Goal: Use online tool/utility: Utilize a website feature to perform a specific function

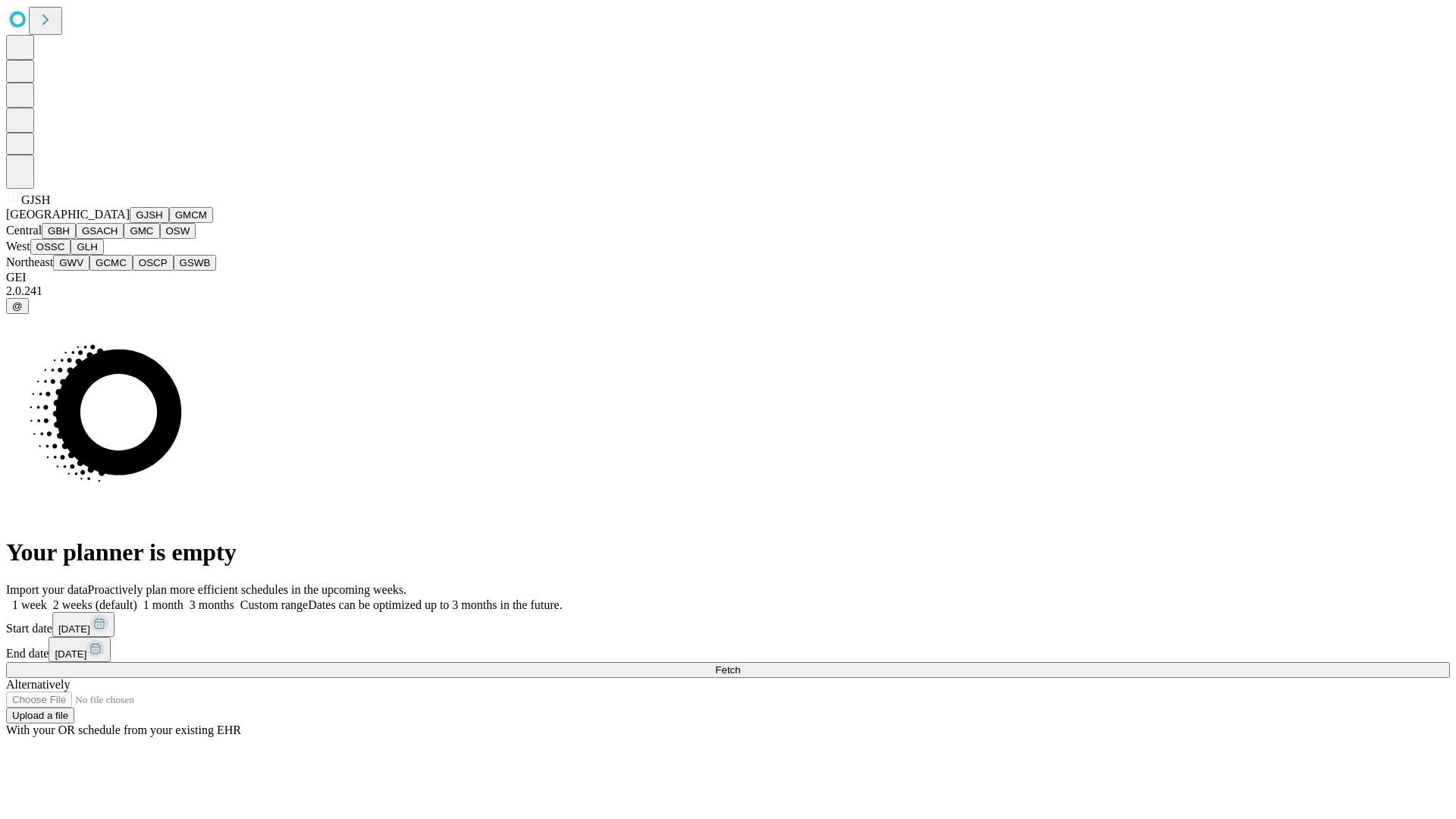
click at [130, 223] on button "GJSH" at bounding box center [150, 215] width 40 height 16
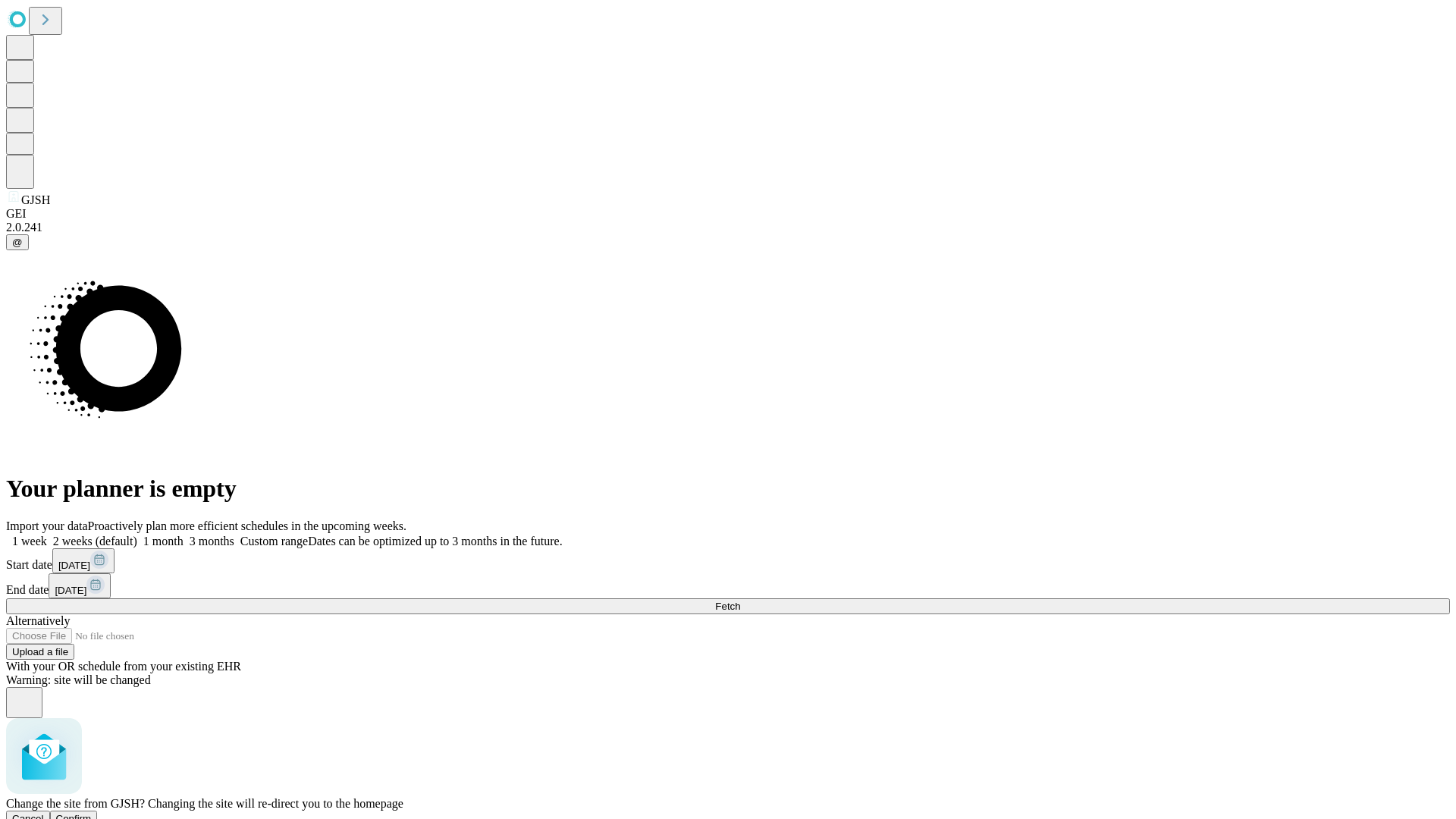
click at [92, 813] on span "Confirm" at bounding box center [74, 819] width 36 height 11
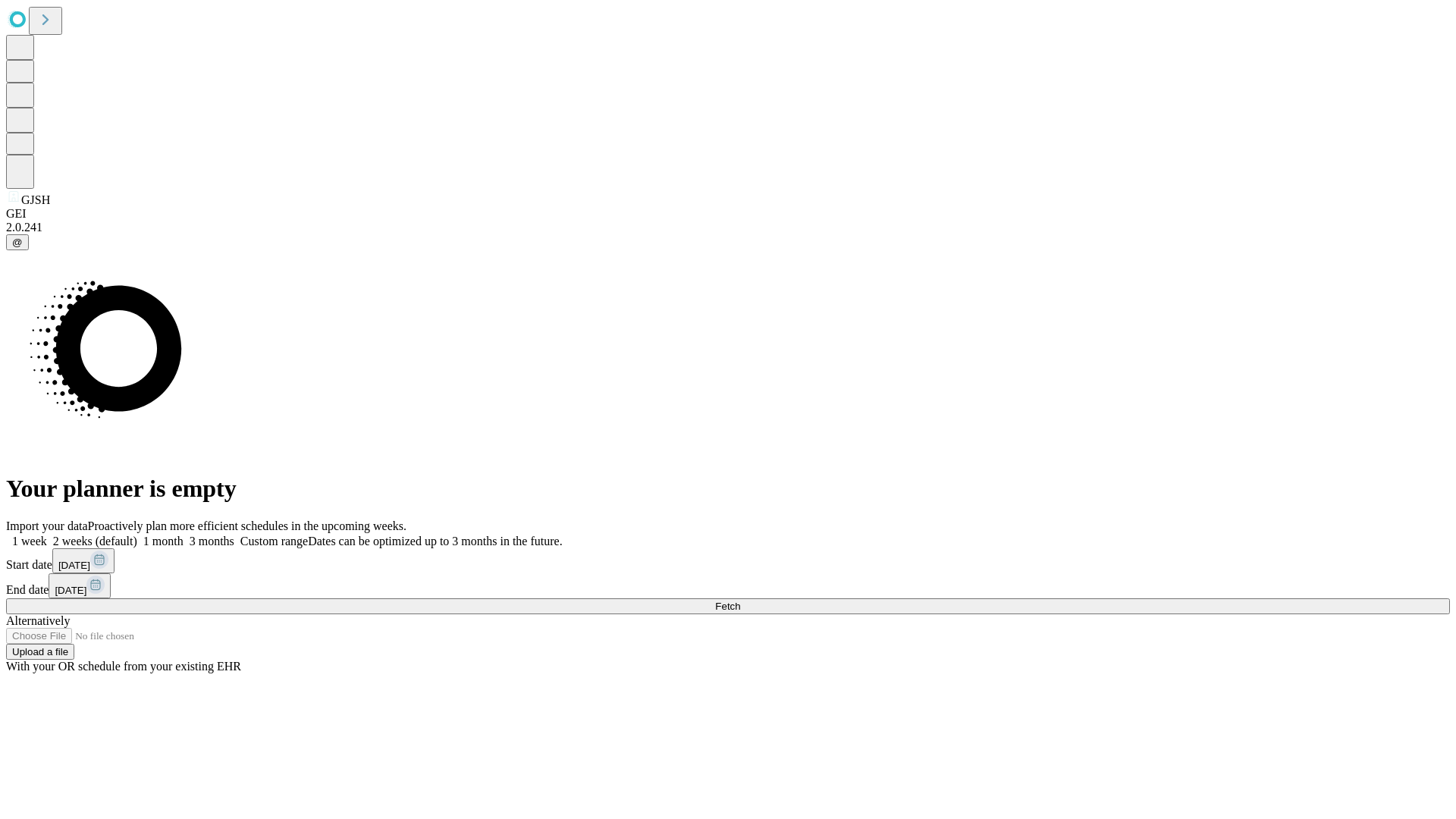
click at [137, 535] on label "2 weeks (default)" at bounding box center [92, 541] width 90 height 13
click at [740, 600] on span "Fetch" at bounding box center [727, 606] width 25 height 11
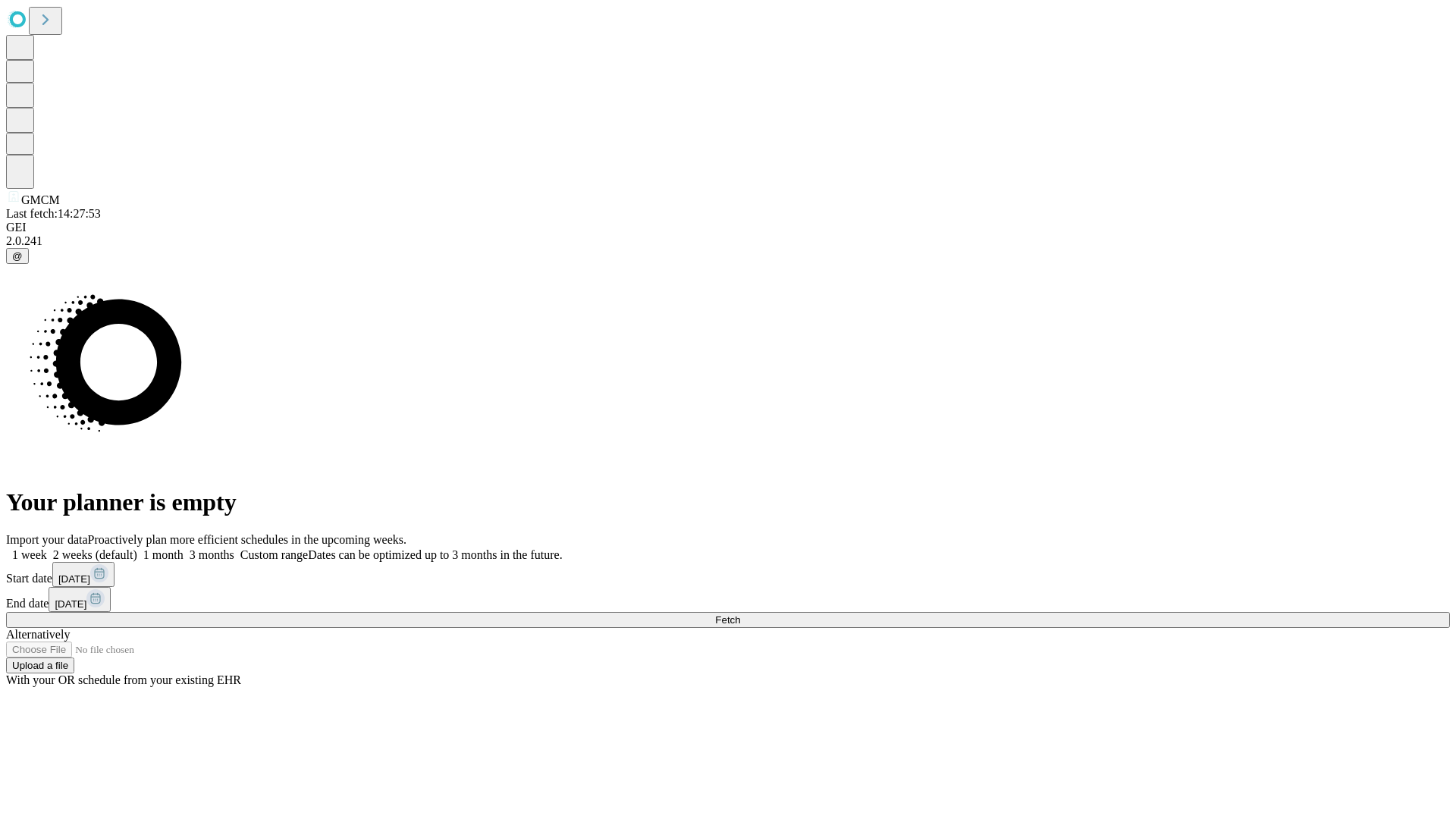
click at [137, 548] on label "2 weeks (default)" at bounding box center [92, 555] width 90 height 13
click at [740, 614] on span "Fetch" at bounding box center [727, 620] width 25 height 11
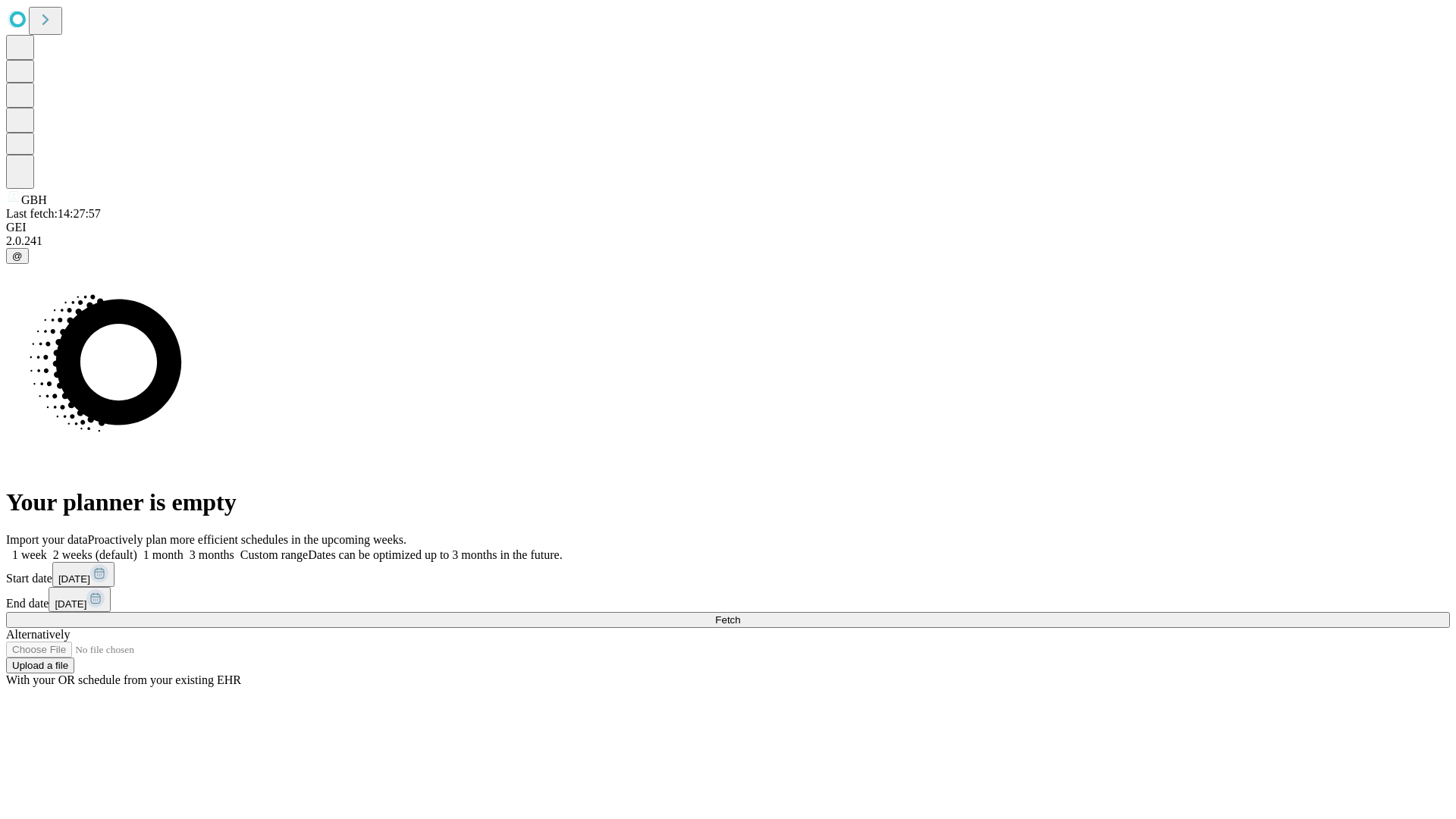
click at [137, 548] on label "2 weeks (default)" at bounding box center [92, 555] width 90 height 13
click at [740, 614] on span "Fetch" at bounding box center [727, 620] width 25 height 11
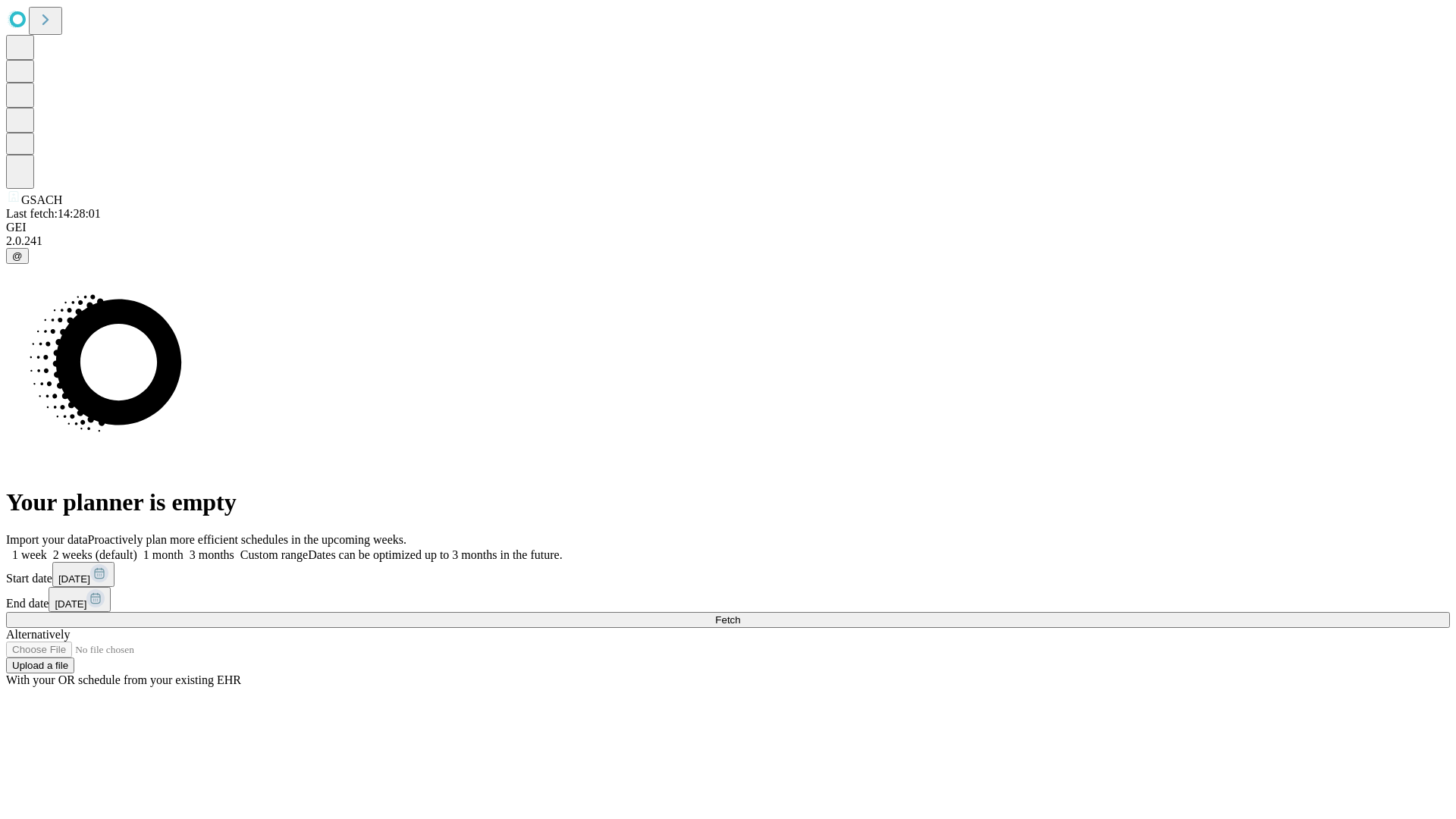
click at [740, 614] on span "Fetch" at bounding box center [727, 620] width 25 height 11
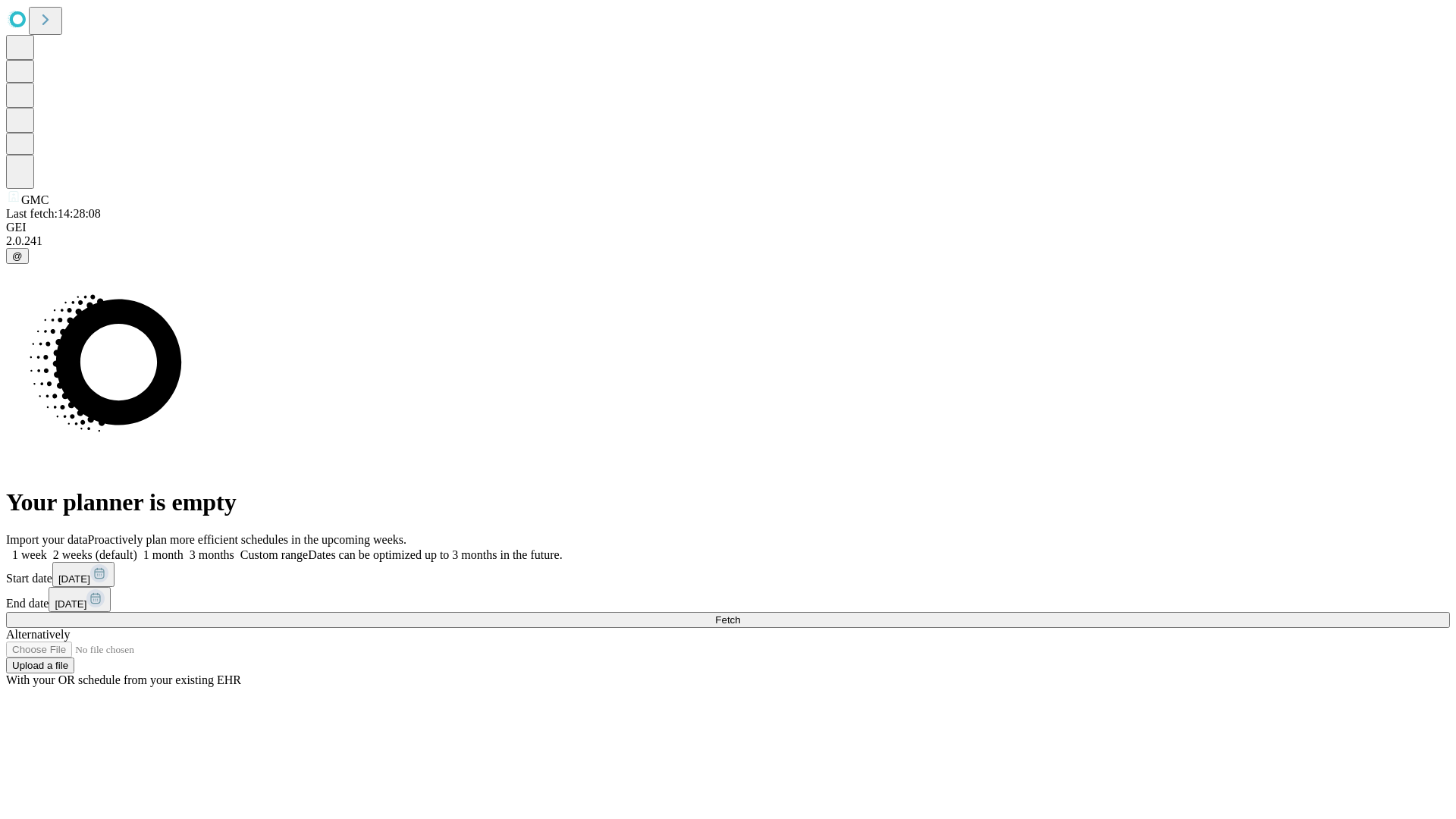
click at [137, 548] on label "2 weeks (default)" at bounding box center [92, 555] width 90 height 13
click at [740, 614] on span "Fetch" at bounding box center [727, 620] width 25 height 11
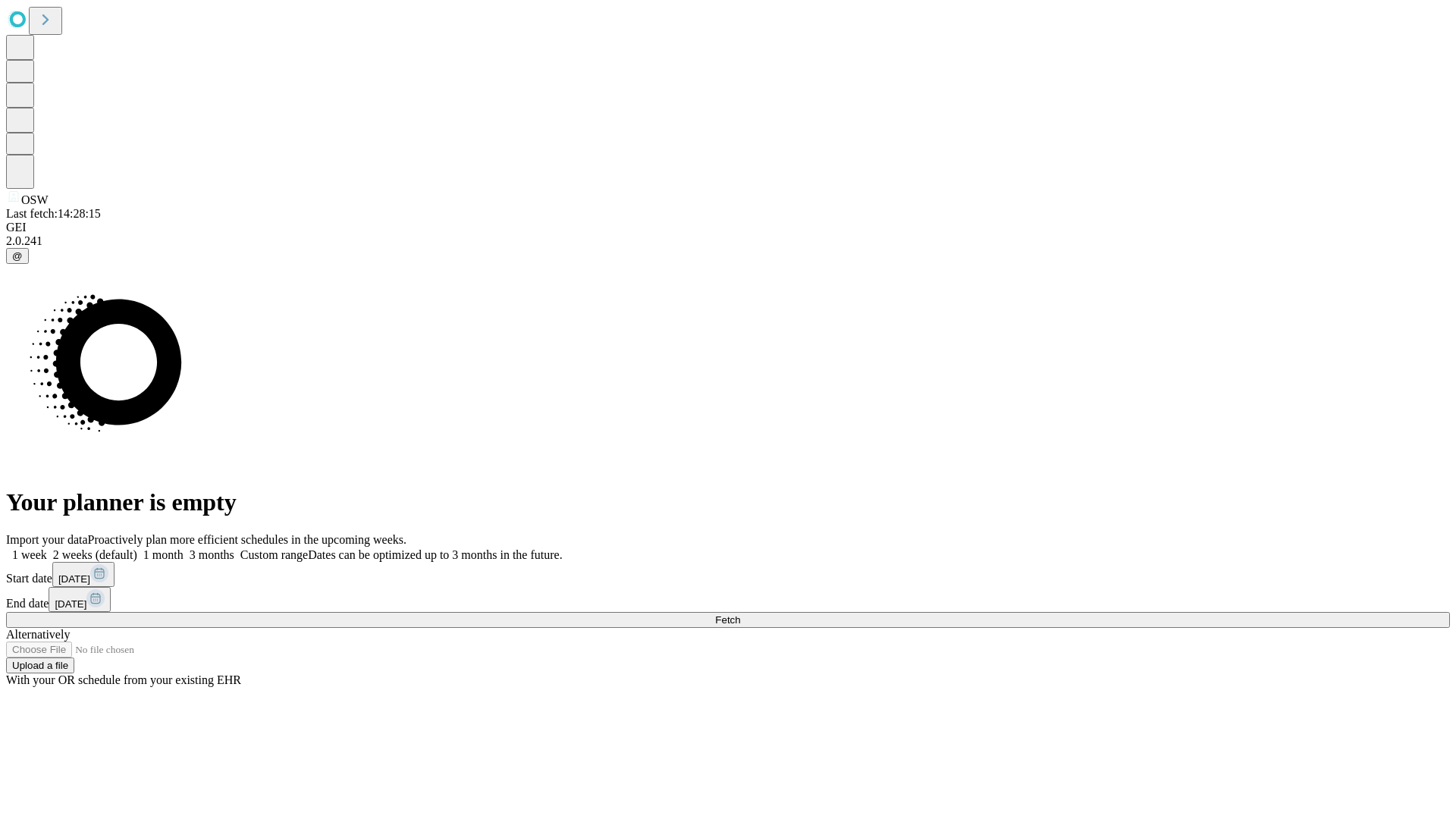
click at [740, 614] on span "Fetch" at bounding box center [727, 620] width 25 height 11
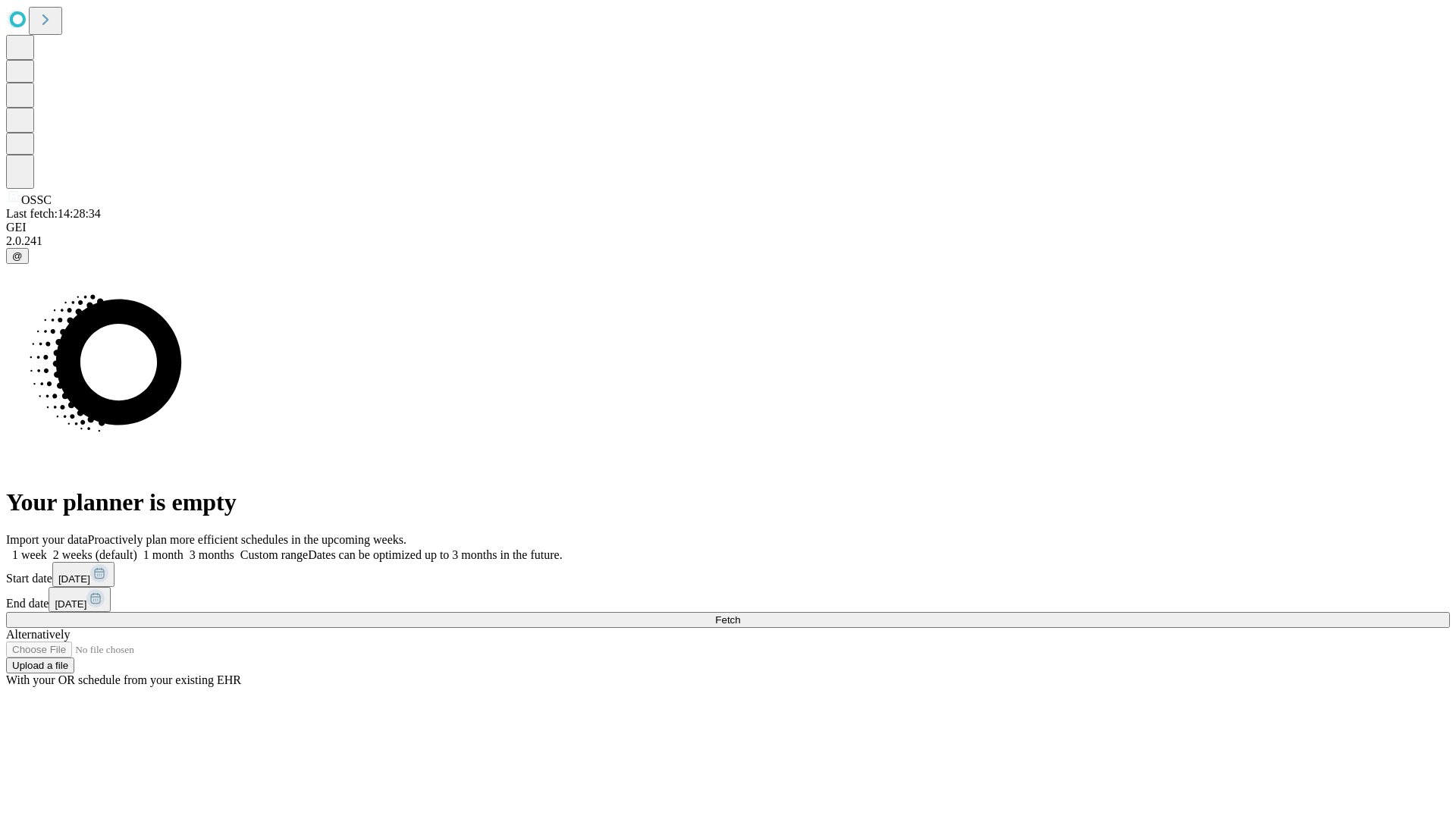
click at [137, 548] on label "2 weeks (default)" at bounding box center [92, 555] width 90 height 13
click at [740, 614] on span "Fetch" at bounding box center [727, 620] width 25 height 11
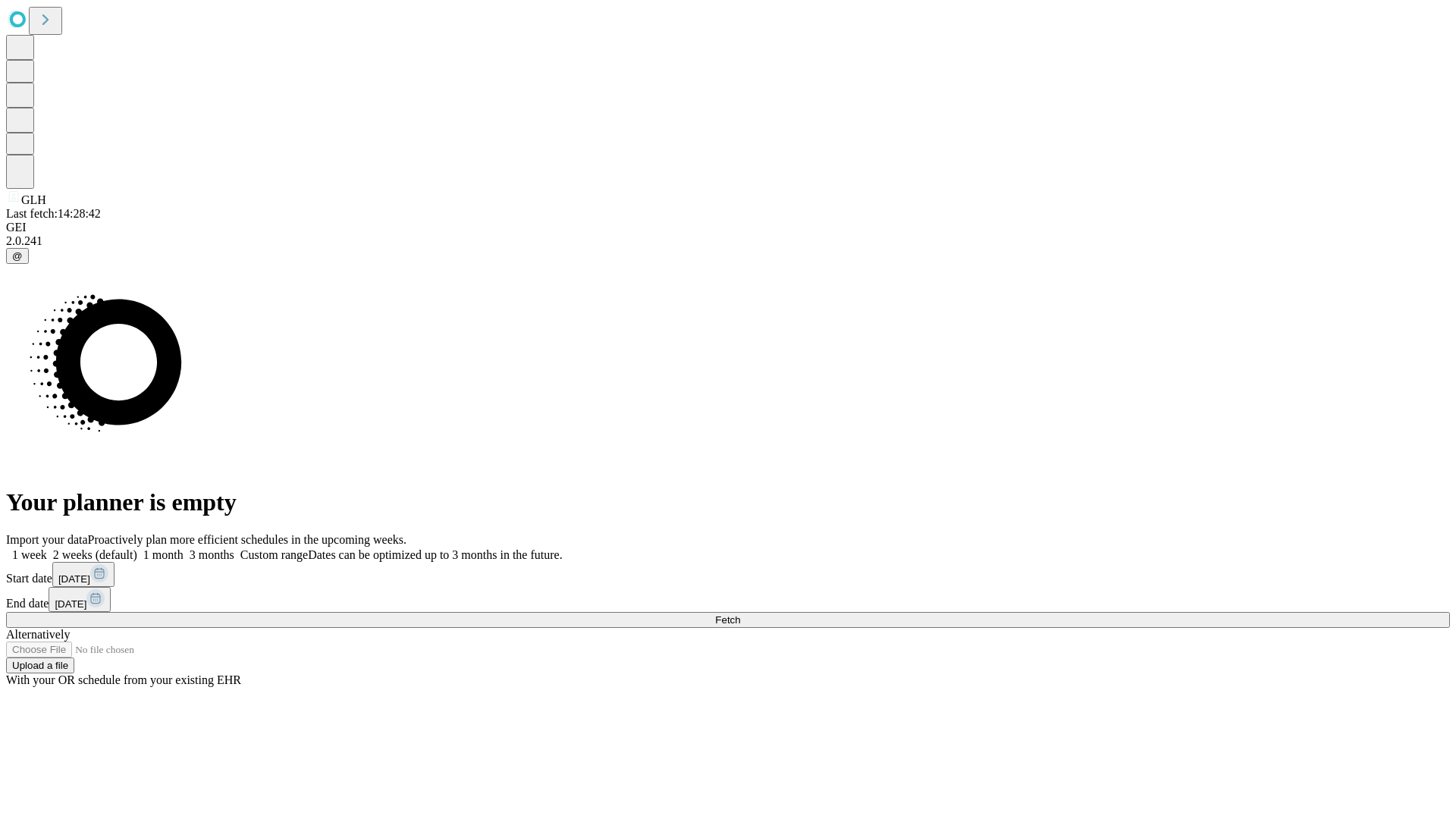
click at [137, 548] on label "2 weeks (default)" at bounding box center [92, 555] width 90 height 13
click at [740, 614] on span "Fetch" at bounding box center [727, 620] width 25 height 11
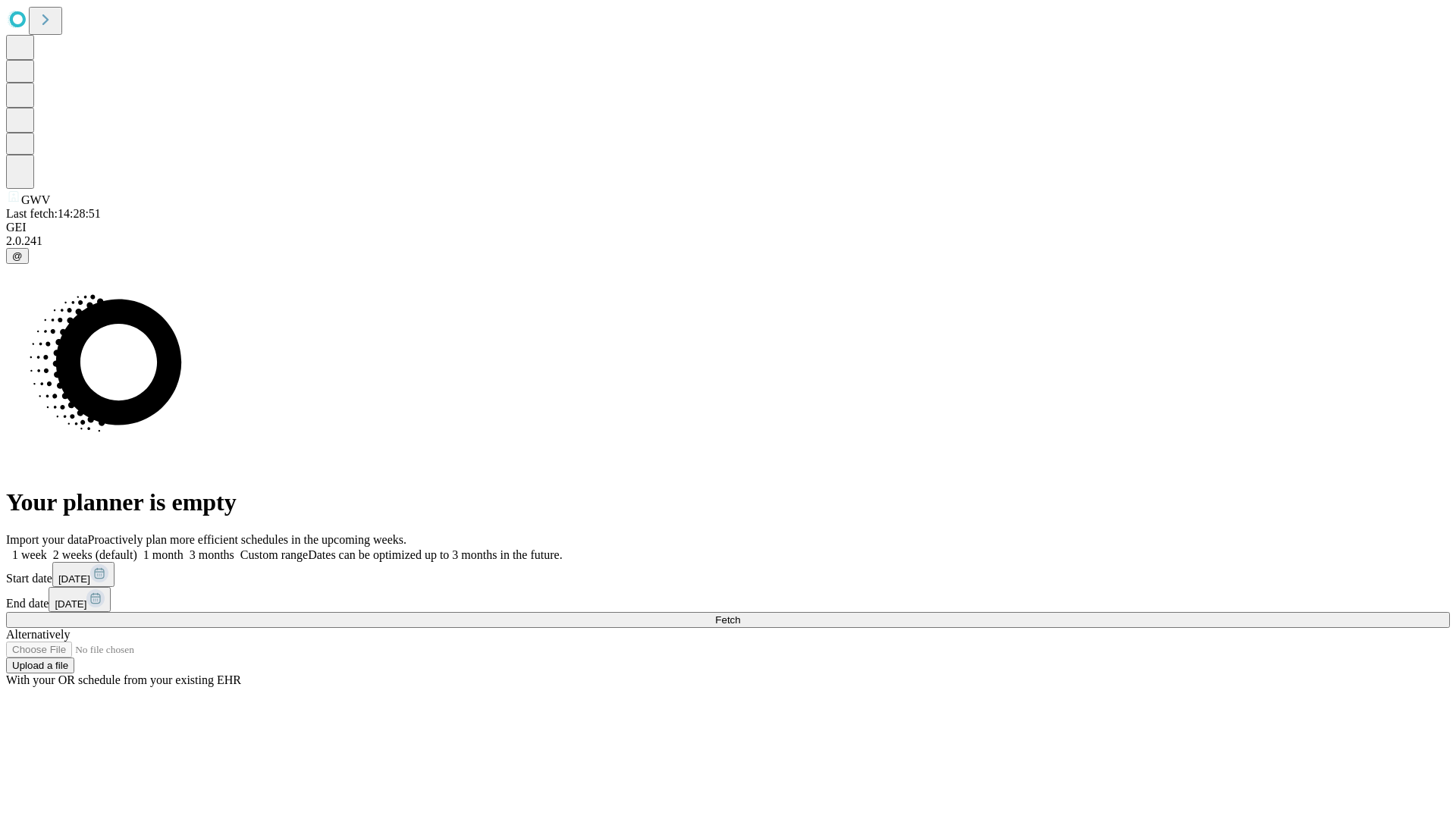
click at [137, 548] on label "2 weeks (default)" at bounding box center [92, 555] width 90 height 13
click at [740, 614] on span "Fetch" at bounding box center [727, 620] width 25 height 11
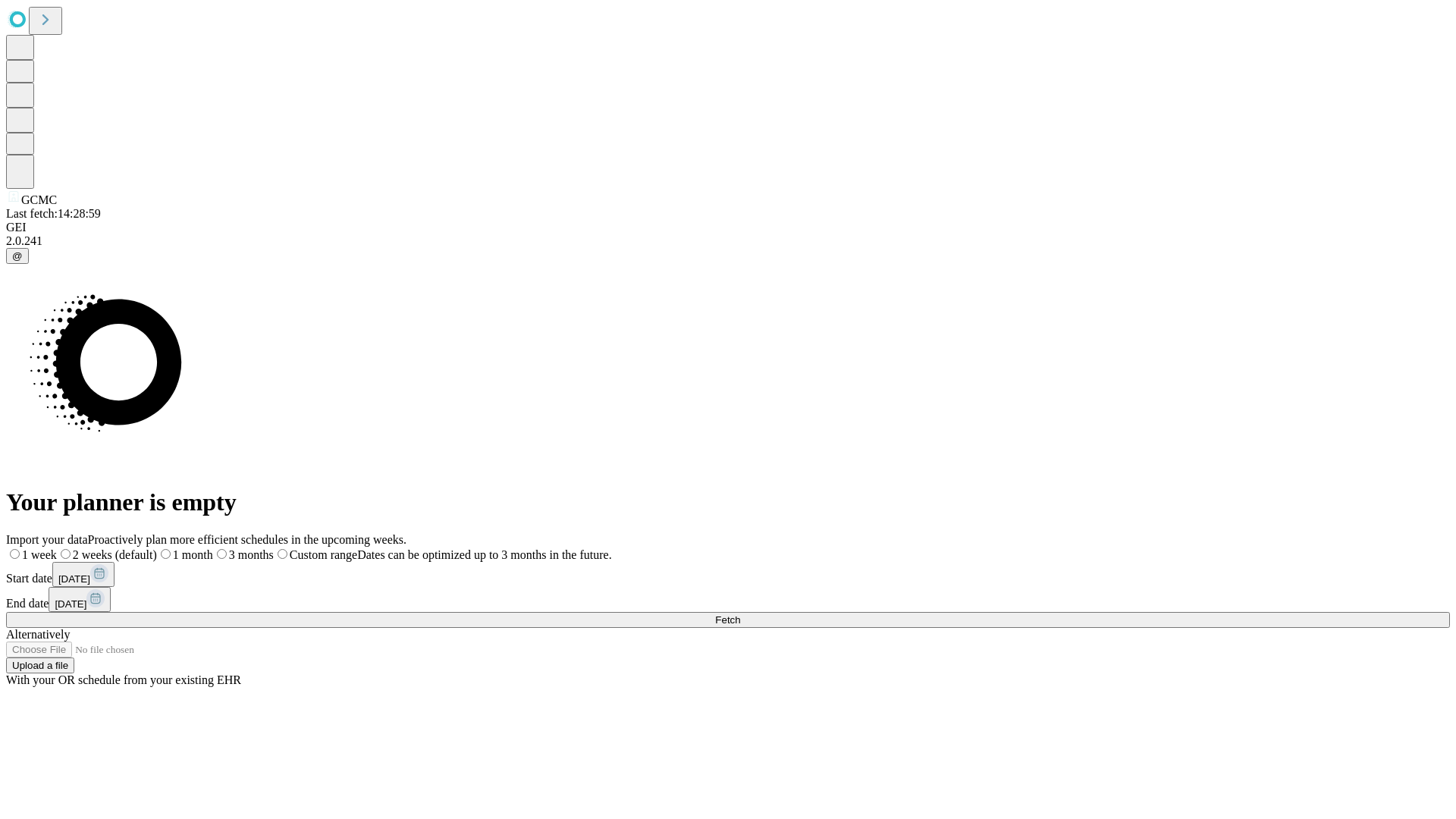
click at [157, 548] on label "2 weeks (default)" at bounding box center [106, 555] width 100 height 13
click at [740, 614] on span "Fetch" at bounding box center [727, 620] width 25 height 11
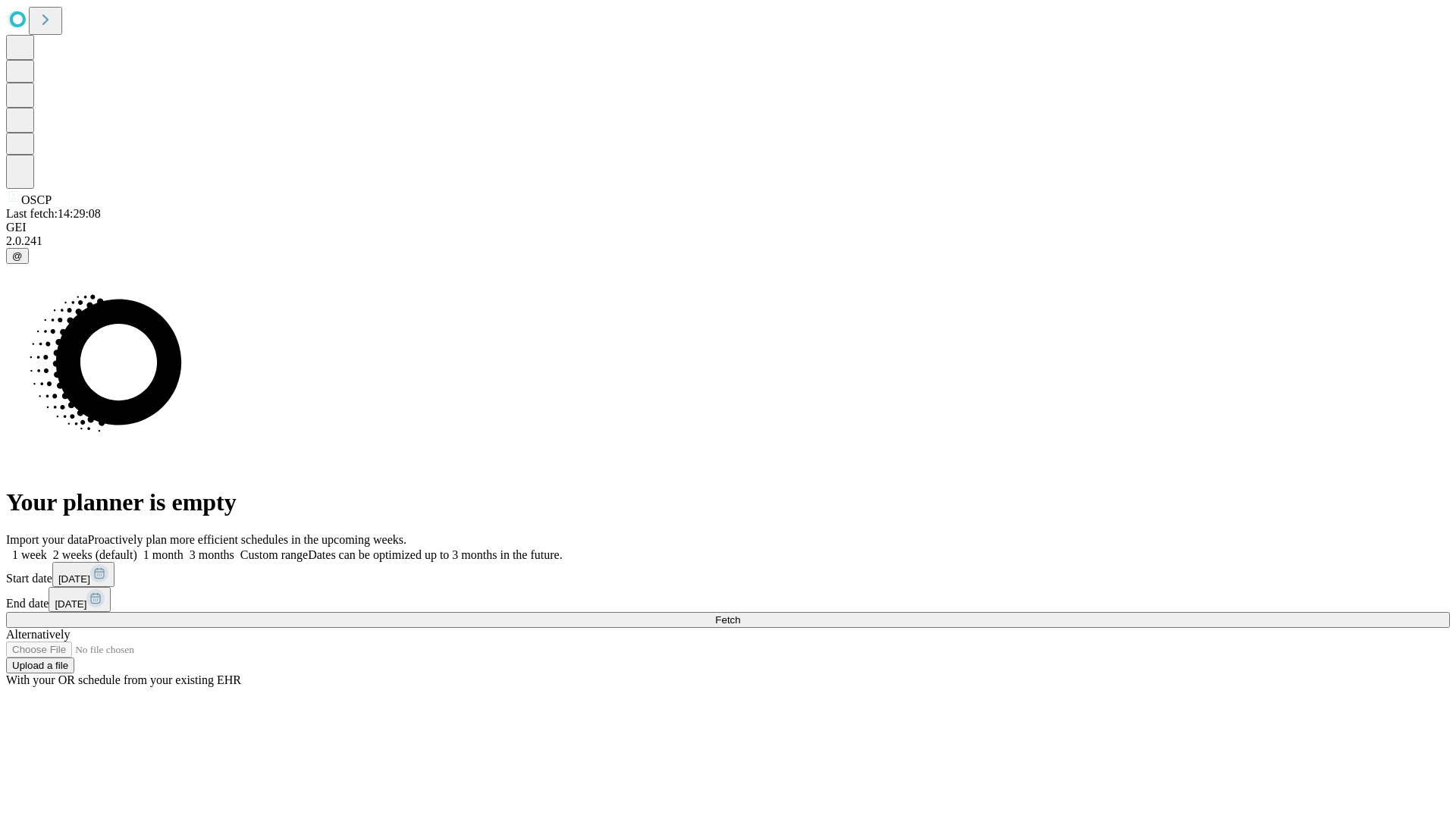
click at [740, 614] on span "Fetch" at bounding box center [727, 620] width 25 height 11
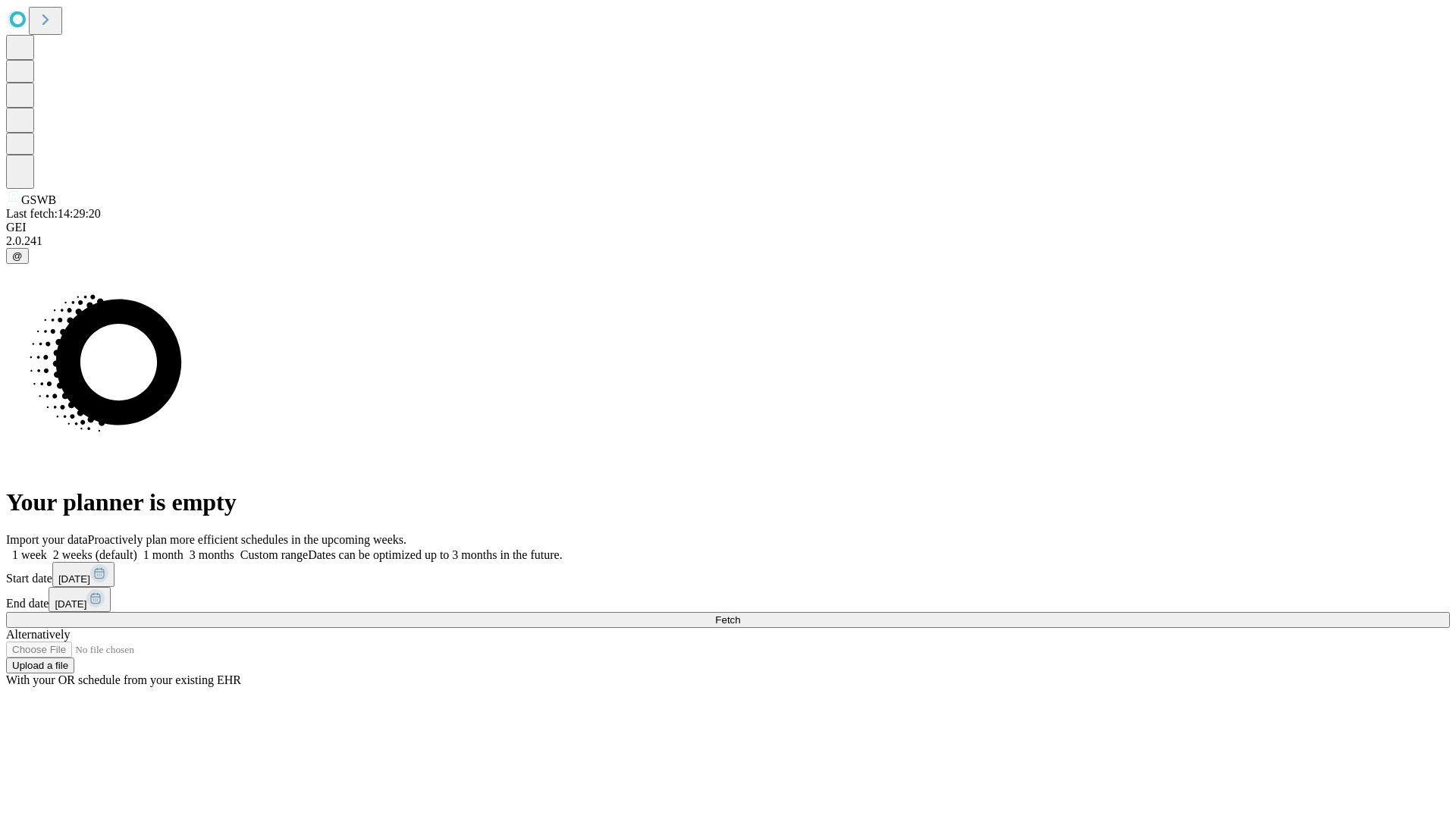
click at [137, 548] on label "2 weeks (default)" at bounding box center [92, 555] width 90 height 13
click at [740, 614] on span "Fetch" at bounding box center [727, 620] width 25 height 11
